Goal: Information Seeking & Learning: Learn about a topic

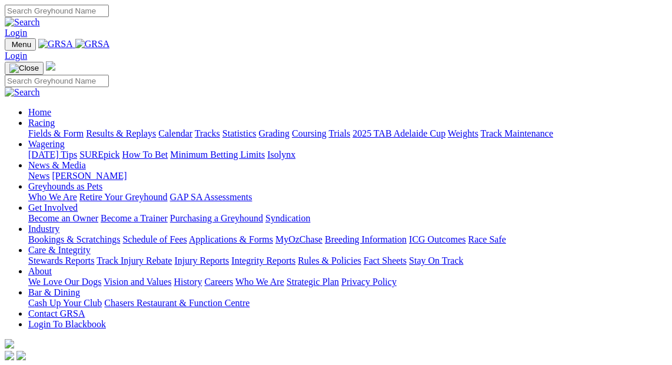
scroll to position [428, 0]
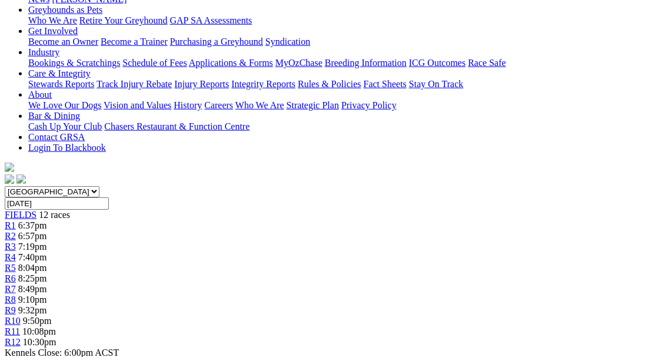
scroll to position [214, 0]
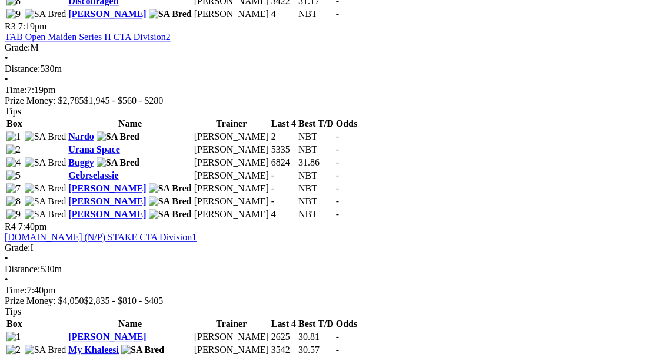
scroll to position [1230, 0]
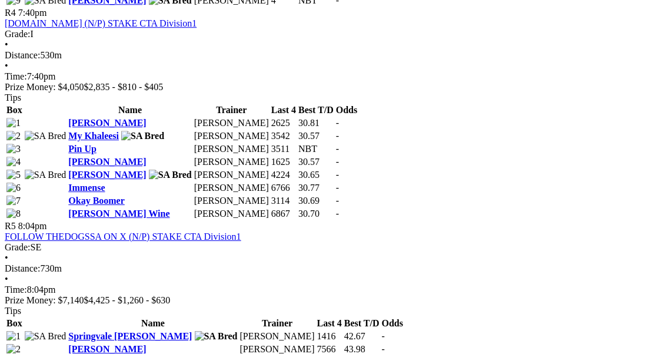
drag, startPoint x: 164, startPoint y: 231, endPoint x: 680, endPoint y: 283, distance: 518.8
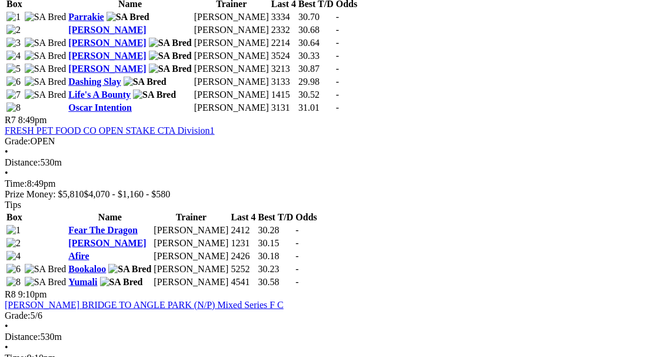
scroll to position [1765, 0]
